Goal: Transaction & Acquisition: Purchase product/service

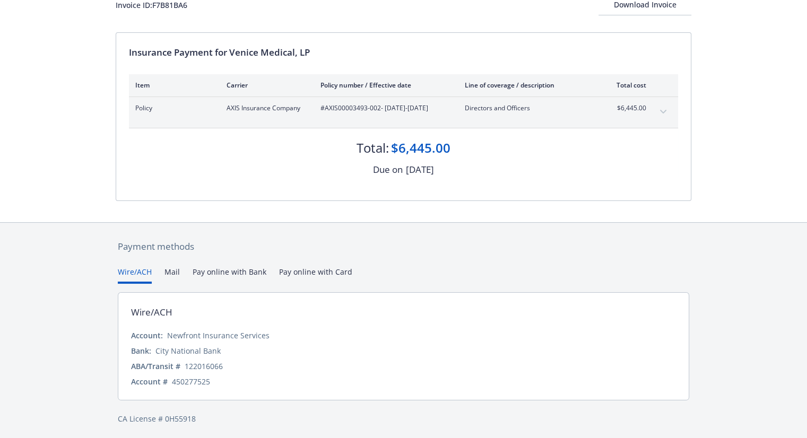
scroll to position [82, 0]
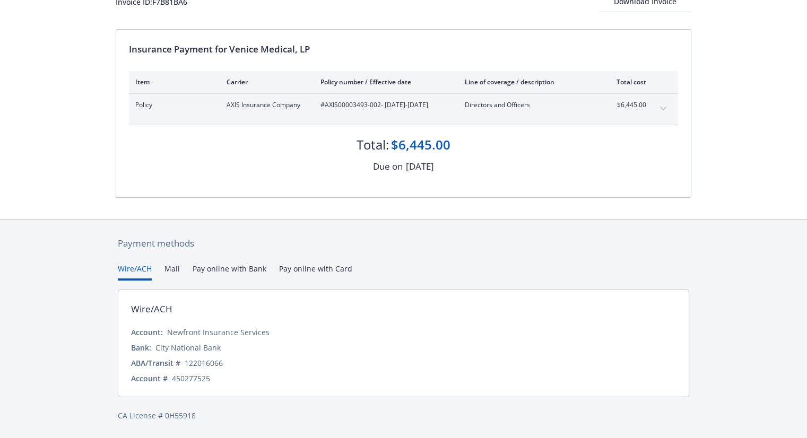
click at [223, 268] on button "Pay online with Bank" at bounding box center [229, 271] width 74 height 17
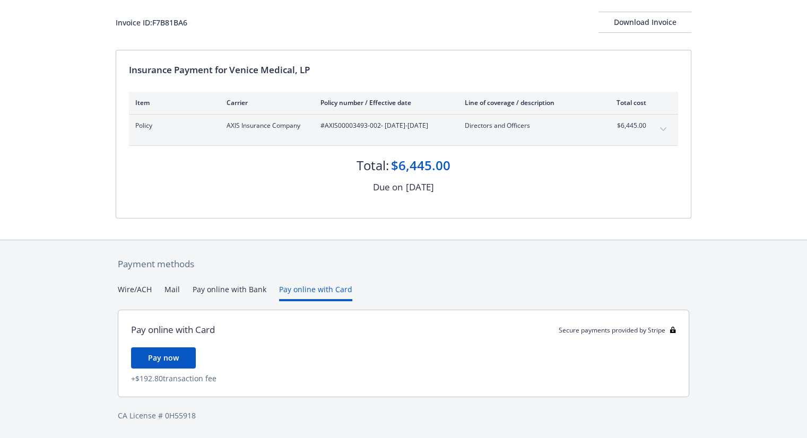
scroll to position [61, 0]
click at [299, 266] on div "Payment methods Wire/ACH Mail Pay online with Bank Pay online with Card Pay onl…" at bounding box center [403, 339] width 575 height 198
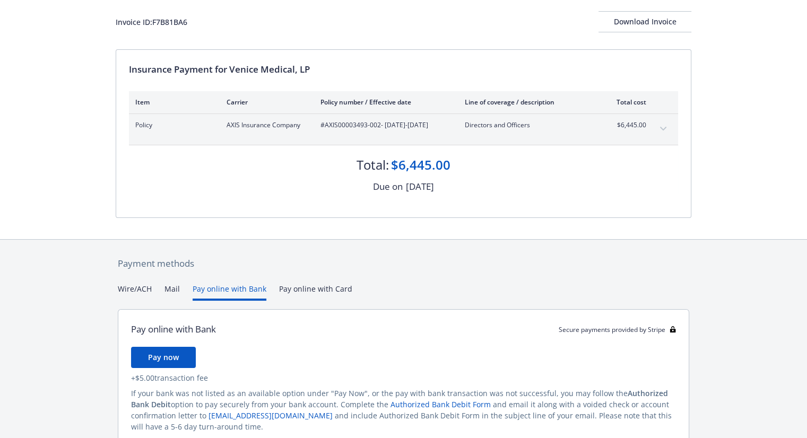
click at [210, 288] on button "Pay online with Bank" at bounding box center [229, 291] width 74 height 17
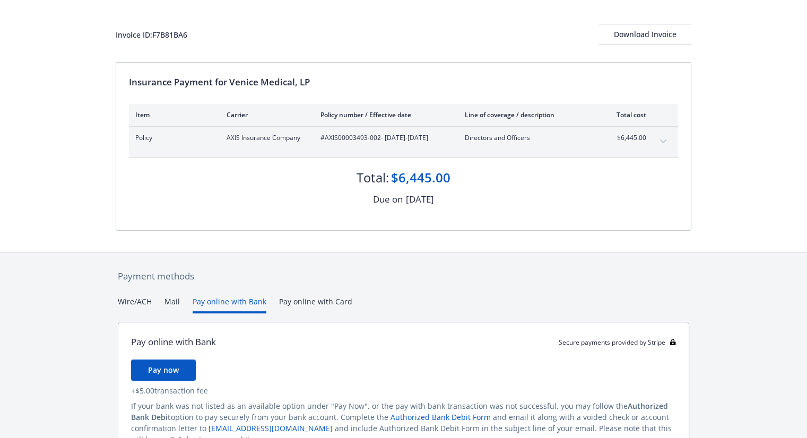
scroll to position [110, 0]
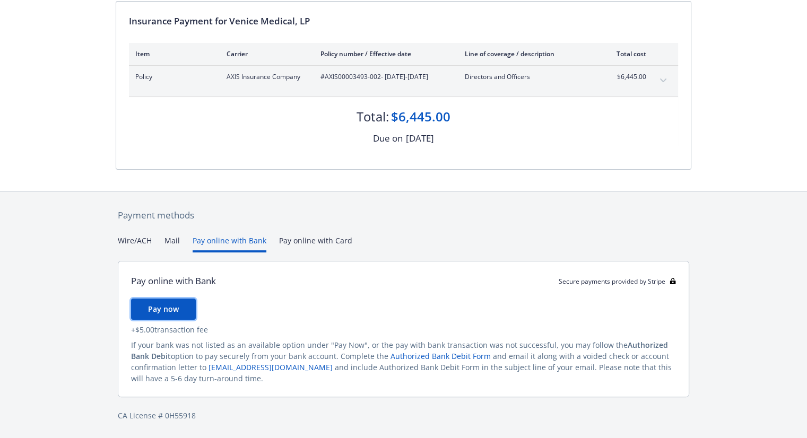
click at [160, 312] on span "Pay now" at bounding box center [163, 309] width 31 height 10
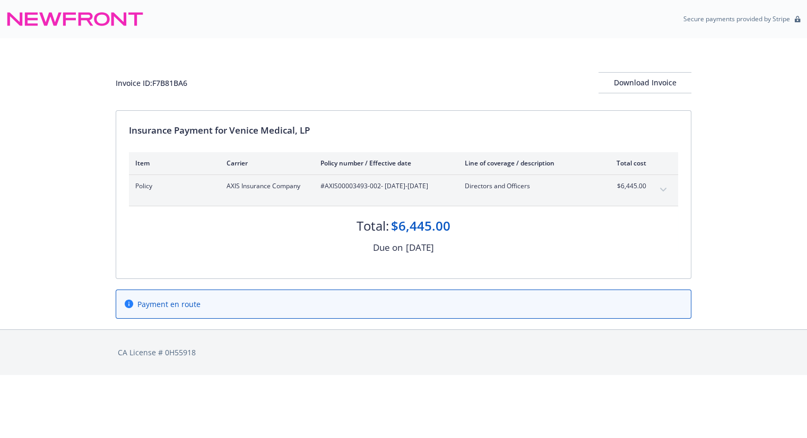
scroll to position [0, 0]
click at [658, 85] on div "Download Invoice" at bounding box center [648, 83] width 93 height 20
